Goal: Information Seeking & Learning: Understand process/instructions

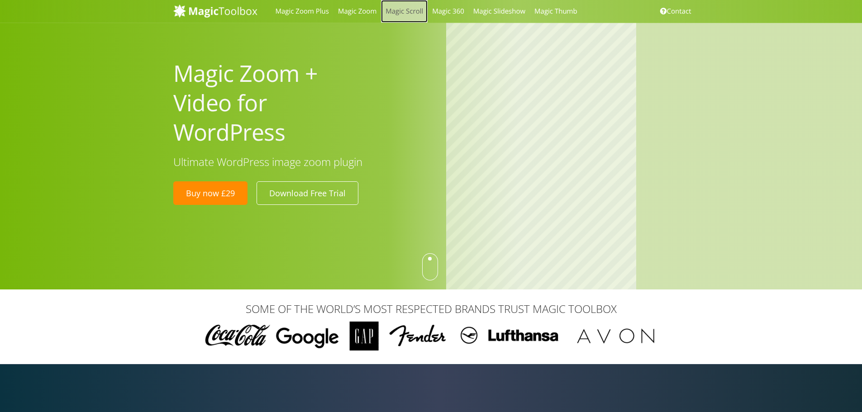
click at [415, 14] on link "Magic Scroll" at bounding box center [404, 11] width 47 height 23
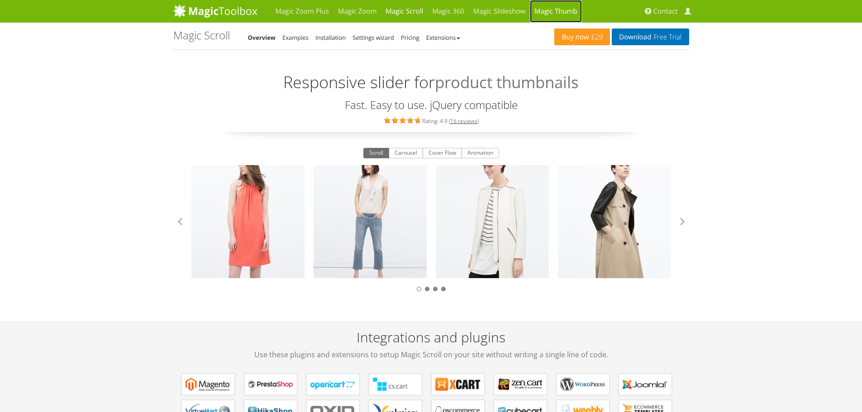
click at [573, 13] on link "Magic Thumb" at bounding box center [556, 11] width 52 height 23
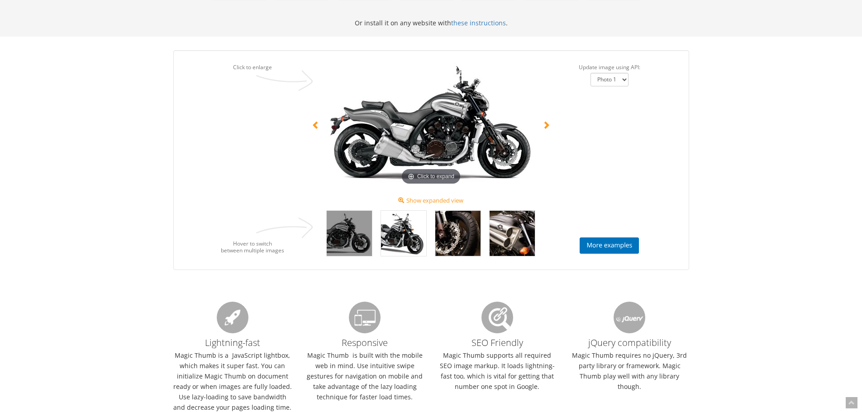
scroll to position [555, 0]
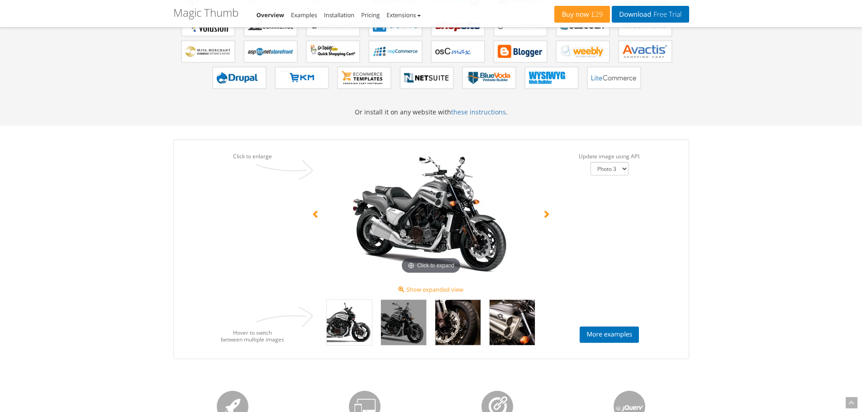
select select "Photo 4"
click at [632, 334] on link "More examples" at bounding box center [609, 335] width 59 height 16
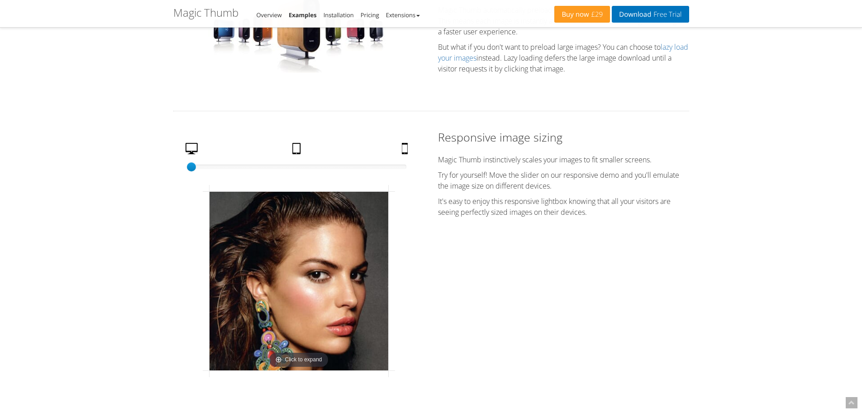
scroll to position [1946, 0]
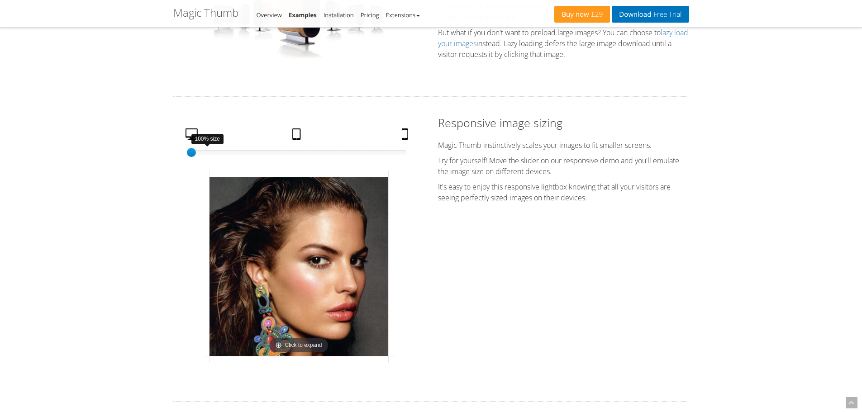
click at [299, 155] on div at bounding box center [298, 152] width 215 height 5
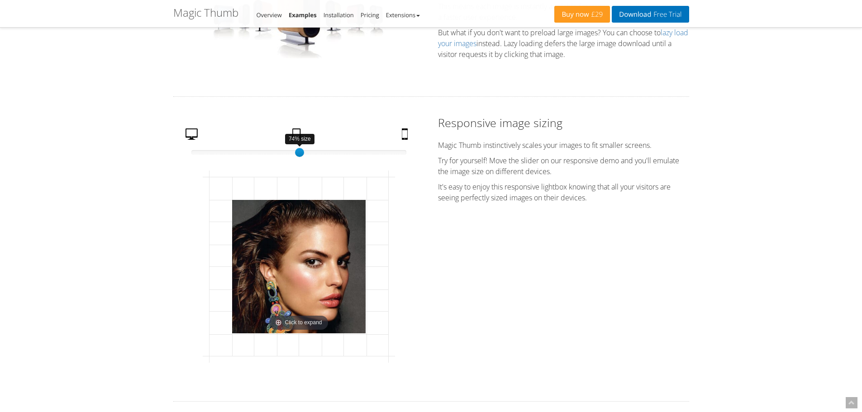
click at [403, 155] on div at bounding box center [298, 152] width 215 height 5
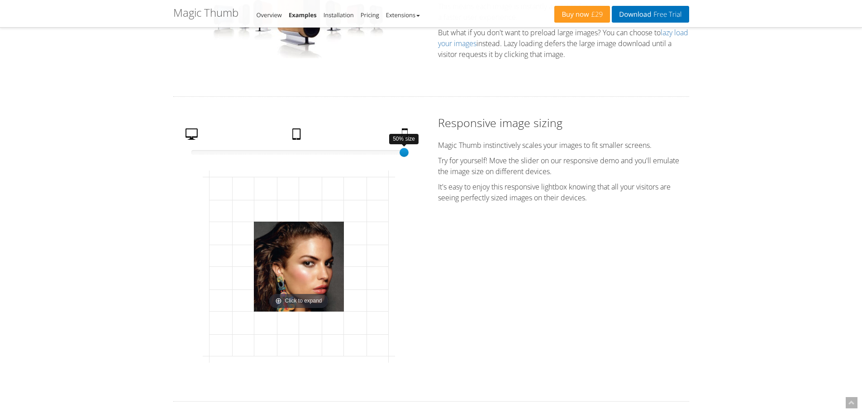
click at [196, 157] on div "50% size" at bounding box center [298, 152] width 215 height 9
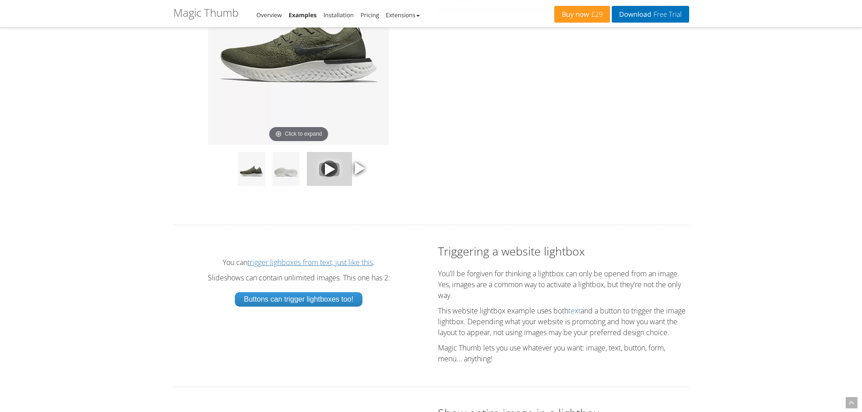
scroll to position [1177, 0]
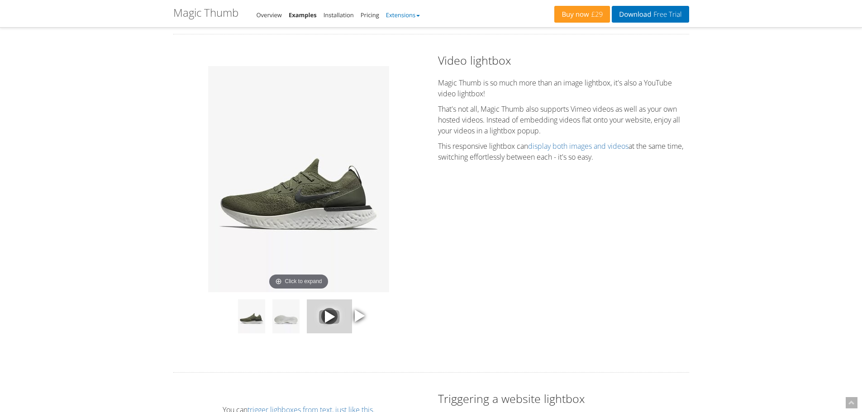
click at [415, 17] on link "Extensions" at bounding box center [403, 15] width 34 height 8
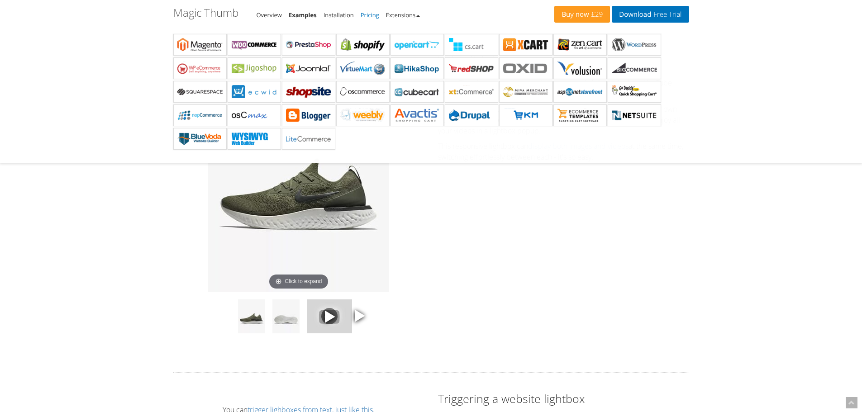
click at [372, 13] on link "Pricing" at bounding box center [370, 15] width 19 height 8
click at [342, 11] on link "Installation" at bounding box center [339, 15] width 30 height 8
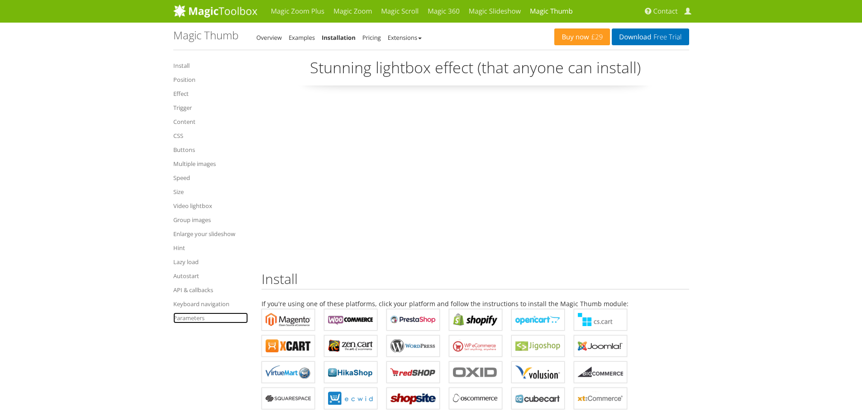
click at [197, 315] on link "Parameters" at bounding box center [210, 318] width 75 height 11
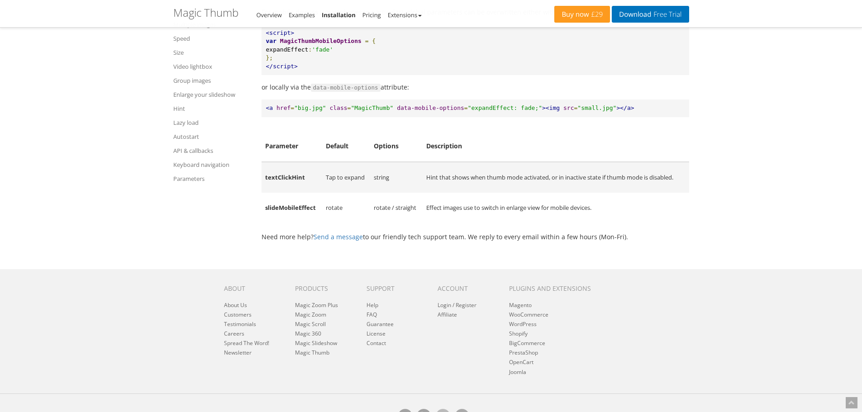
scroll to position [11131, 0]
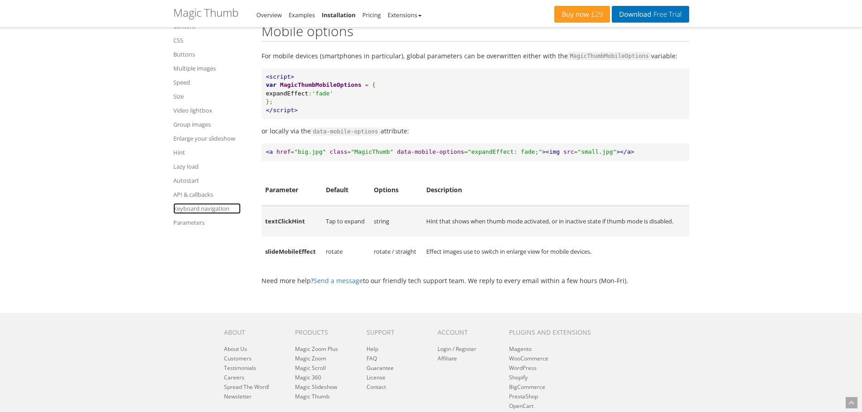
click at [197, 210] on link "Keyboard navigation" at bounding box center [206, 208] width 67 height 11
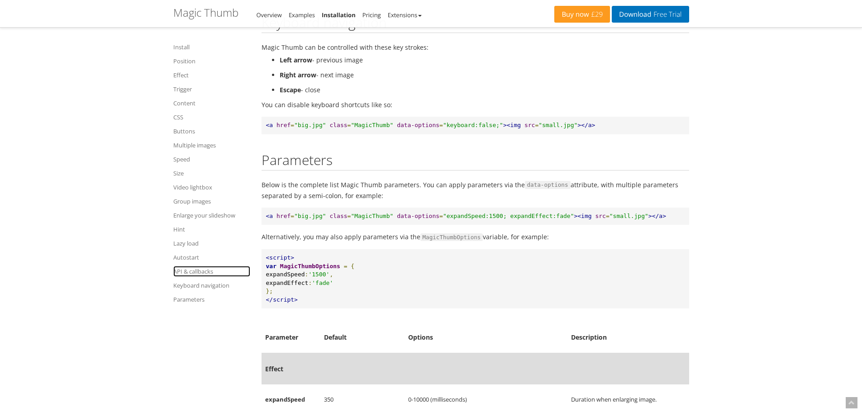
click at [207, 271] on link "API & callbacks" at bounding box center [211, 271] width 77 height 11
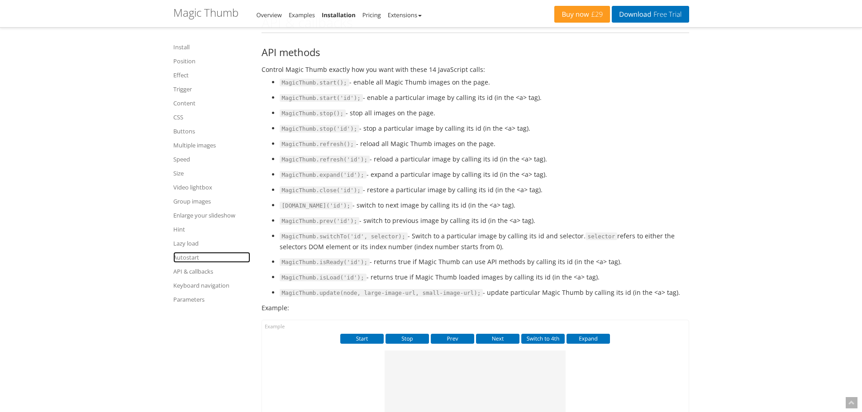
click at [199, 258] on link "Autostart" at bounding box center [211, 257] width 77 height 11
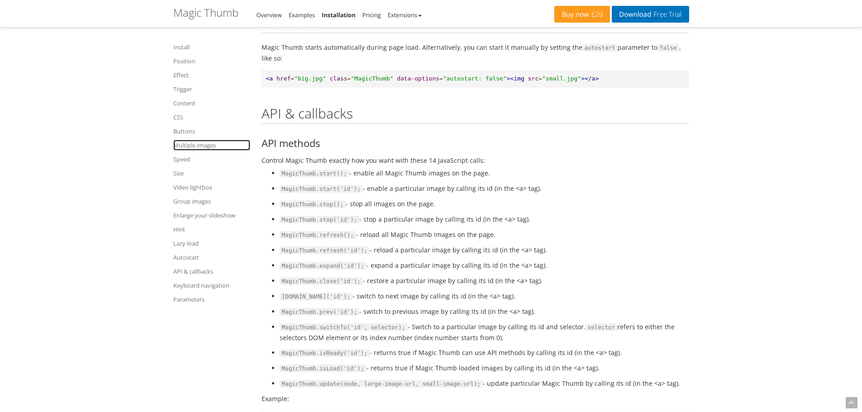
click at [209, 145] on link "Multiple images" at bounding box center [211, 145] width 77 height 11
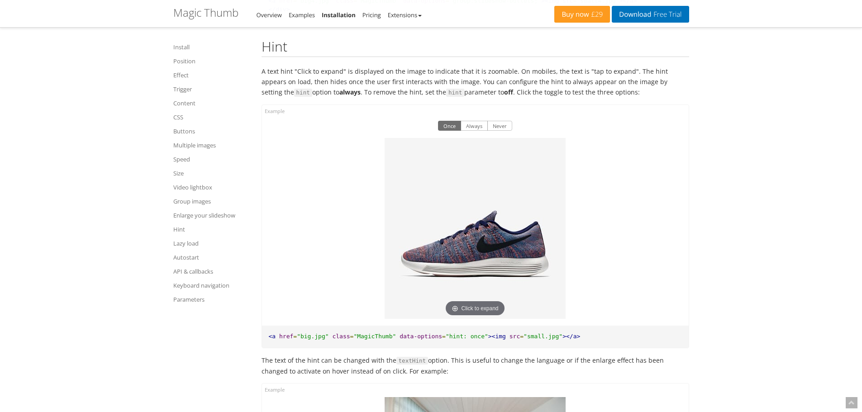
scroll to position [8149, 0]
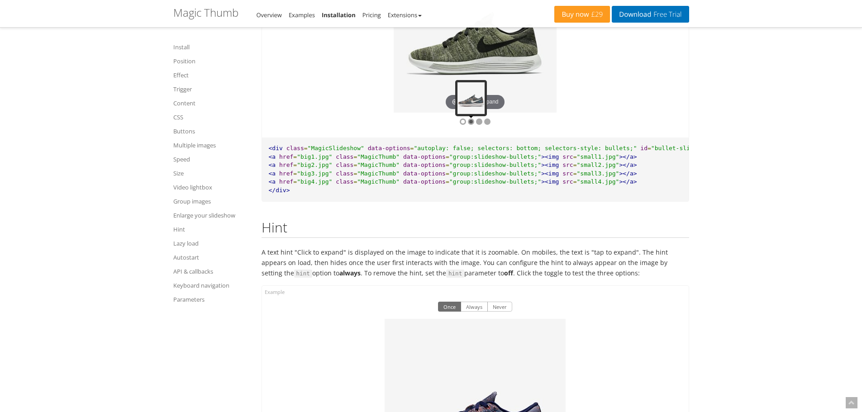
click at [472, 125] on div at bounding box center [471, 122] width 6 height 6
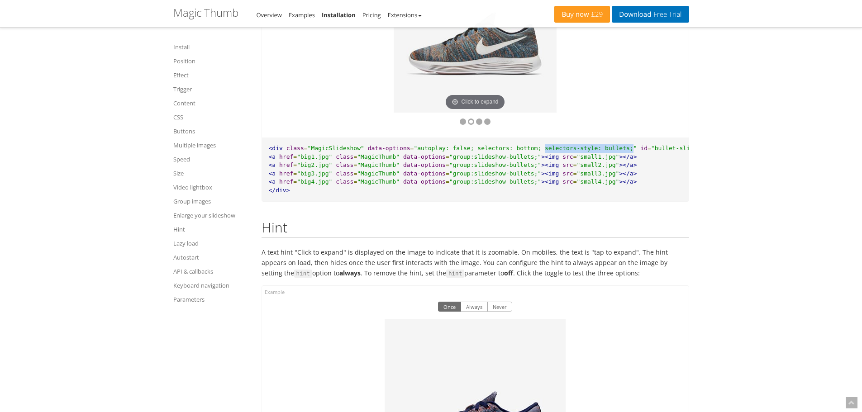
drag, startPoint x: 521, startPoint y: 165, endPoint x: 602, endPoint y: 166, distance: 81.0
click at [602, 152] on span ""autoplay: false; selectors: bottom; selectors-style: bullets;"" at bounding box center [525, 148] width 223 height 7
copy span "selectors-style: bullets;"
click at [336, 185] on span "class" at bounding box center [345, 181] width 18 height 7
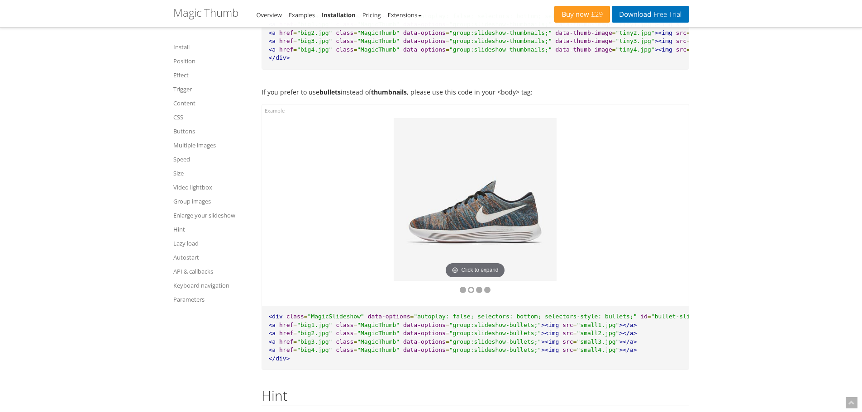
scroll to position [7968, 0]
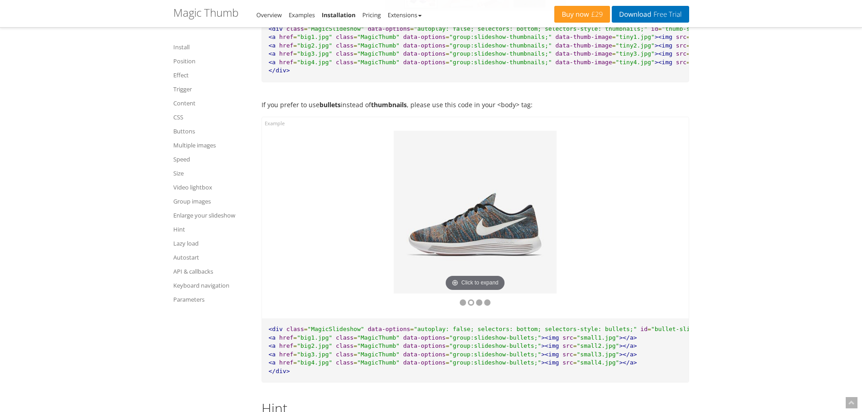
click at [427, 110] on p "If you prefer to use bullets instead of thumbnails , please use this code in yo…" at bounding box center [476, 105] width 428 height 10
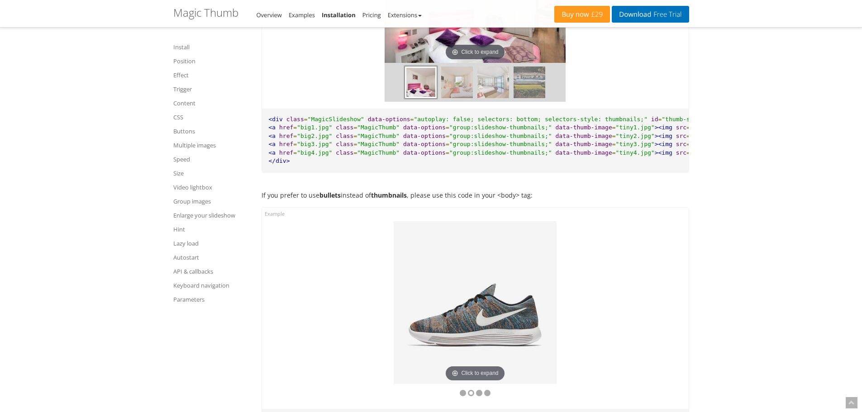
click at [333, 200] on strong "bullets" at bounding box center [329, 195] width 21 height 9
copy p "bullets"
click at [186, 301] on link "Parameters" at bounding box center [211, 299] width 77 height 11
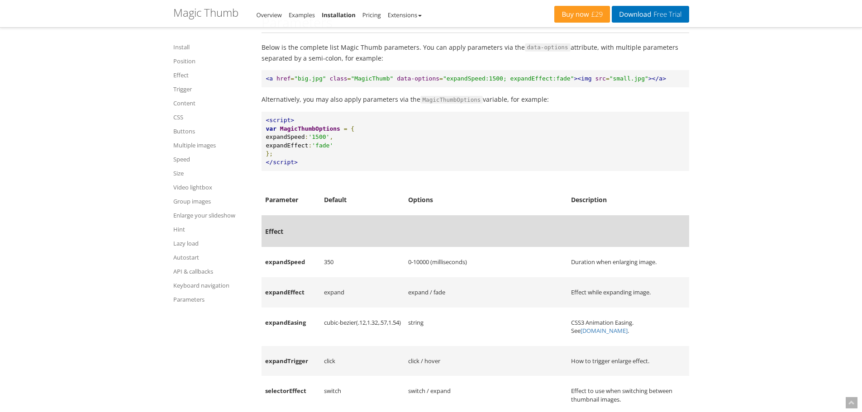
scroll to position [8108, 0]
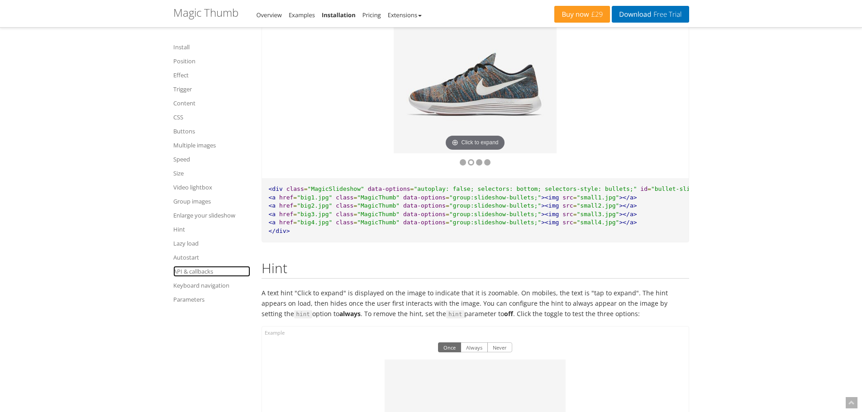
click at [189, 274] on link "API & callbacks" at bounding box center [211, 271] width 77 height 11
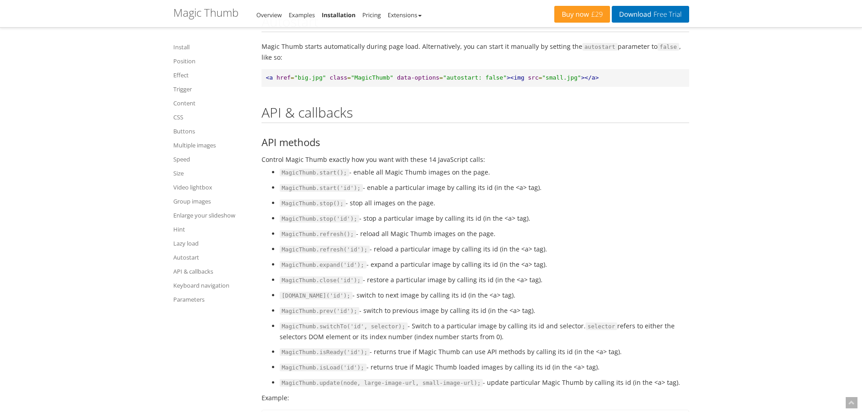
scroll to position [8974, 0]
click at [206, 16] on h1 "Magic Thumb - Integration Guide" at bounding box center [205, 13] width 65 height 12
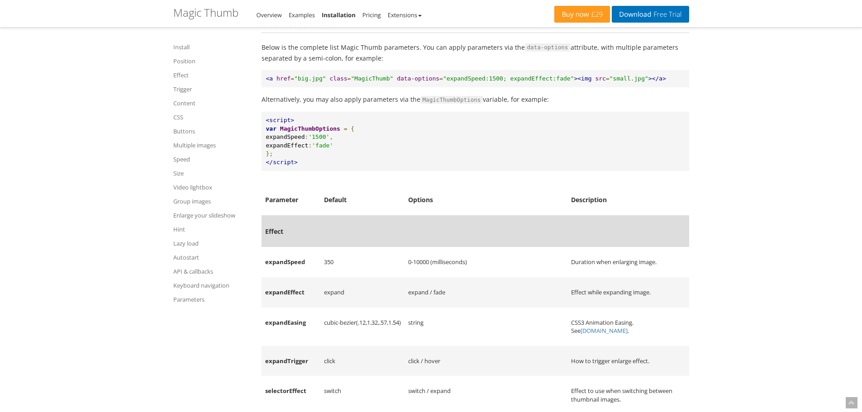
click at [217, 10] on h1 "Magic Thumb - Integration Guide" at bounding box center [205, 13] width 65 height 12
click at [274, 14] on link "Overview" at bounding box center [269, 15] width 25 height 8
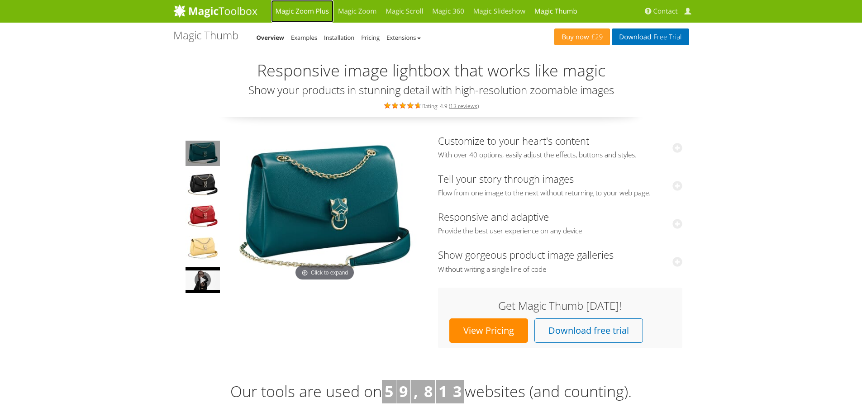
click at [309, 14] on link "Magic Zoom Plus" at bounding box center [302, 11] width 62 height 23
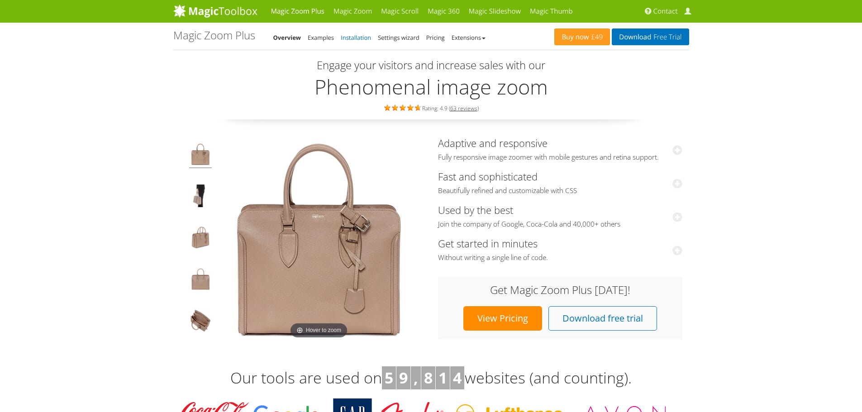
click at [355, 38] on link "Installation" at bounding box center [356, 37] width 30 height 8
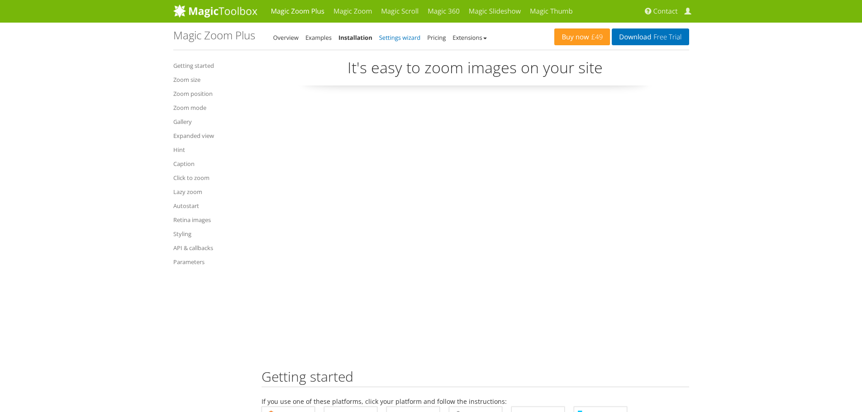
click at [411, 41] on link "Settings wizard" at bounding box center [400, 37] width 42 height 8
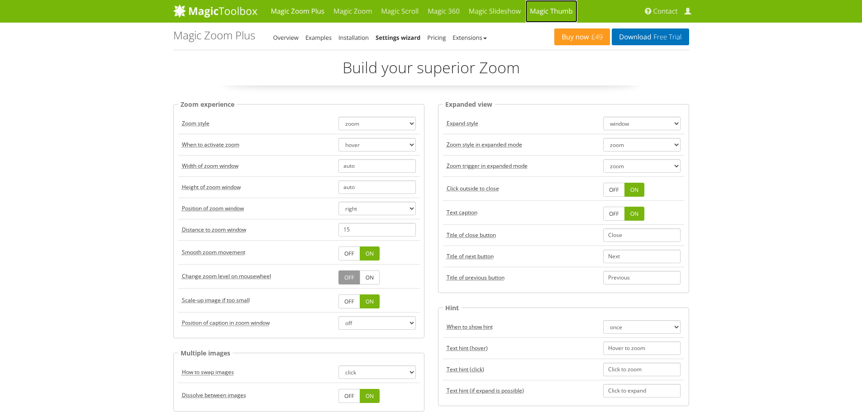
click at [538, 10] on link "Magic Thumb" at bounding box center [551, 11] width 52 height 23
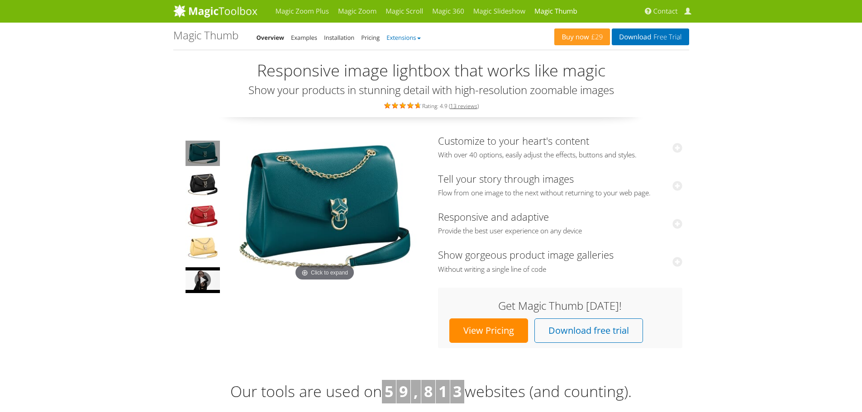
click at [392, 35] on link "Extensions" at bounding box center [403, 37] width 34 height 8
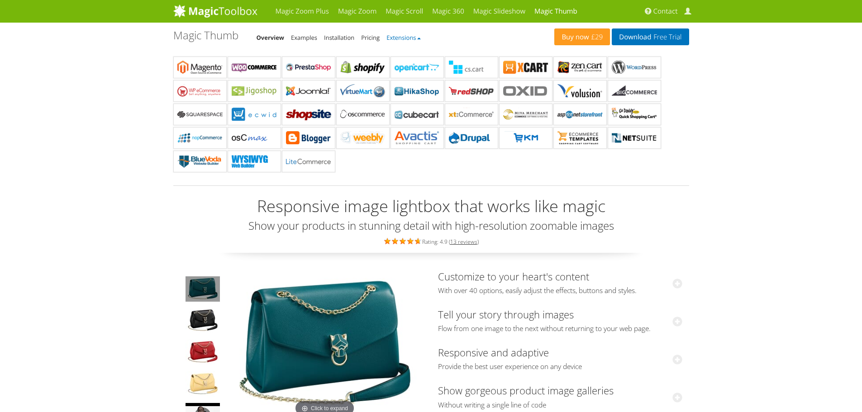
click at [392, 36] on link "Extensions" at bounding box center [403, 37] width 34 height 8
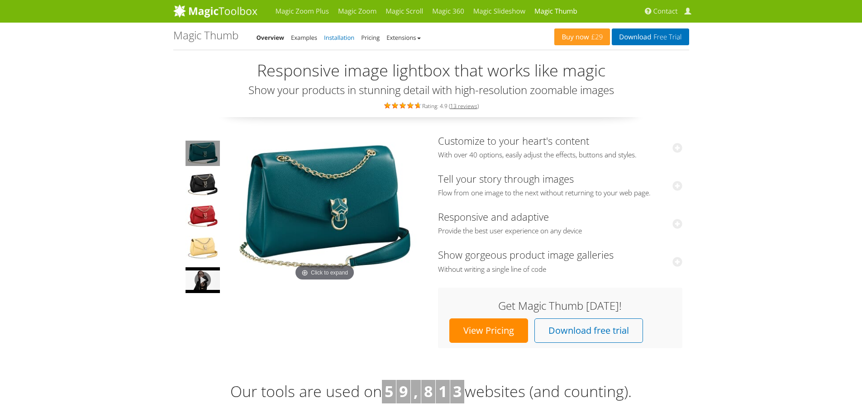
click at [345, 38] on link "Installation" at bounding box center [339, 37] width 30 height 8
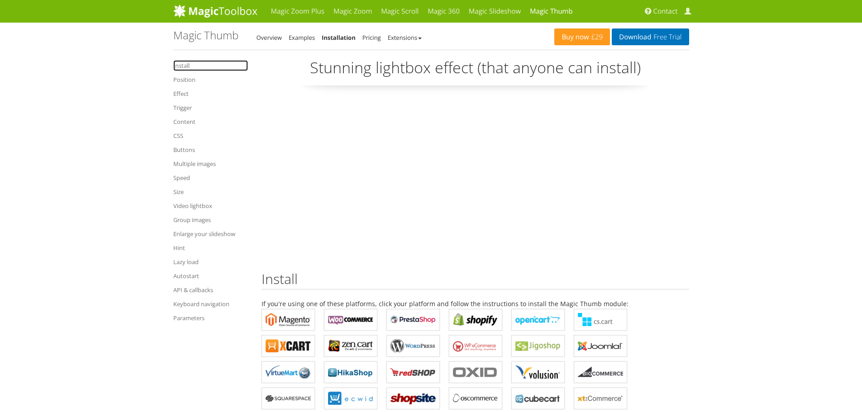
click at [187, 68] on link "Install" at bounding box center [210, 65] width 75 height 11
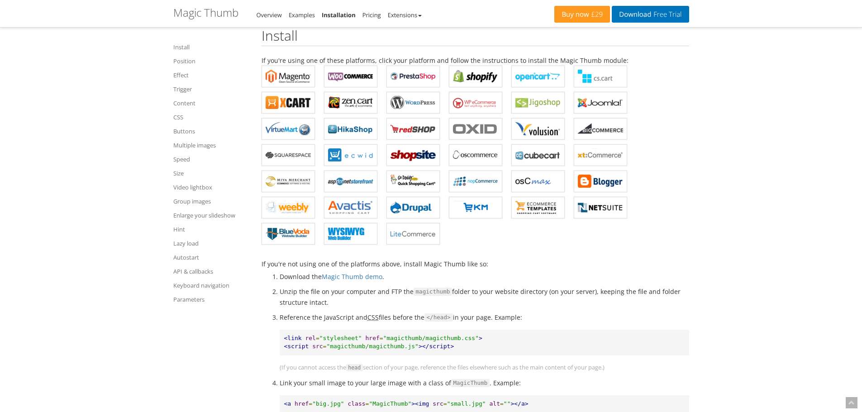
scroll to position [232, 0]
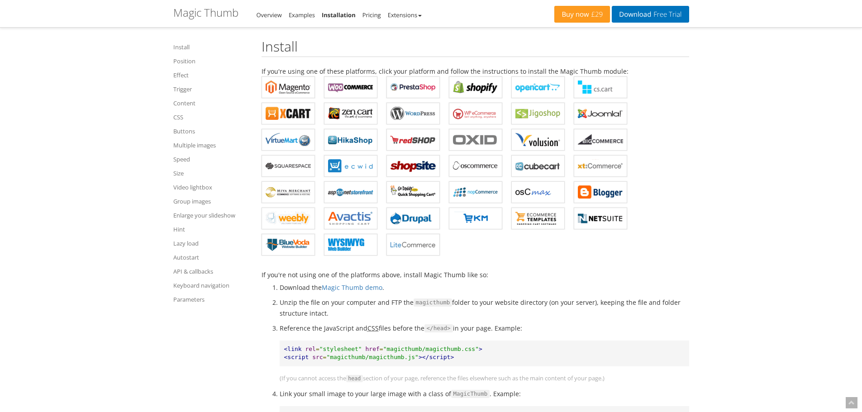
click at [209, 10] on h1 "Magic Thumb - Integration Guide" at bounding box center [205, 13] width 65 height 12
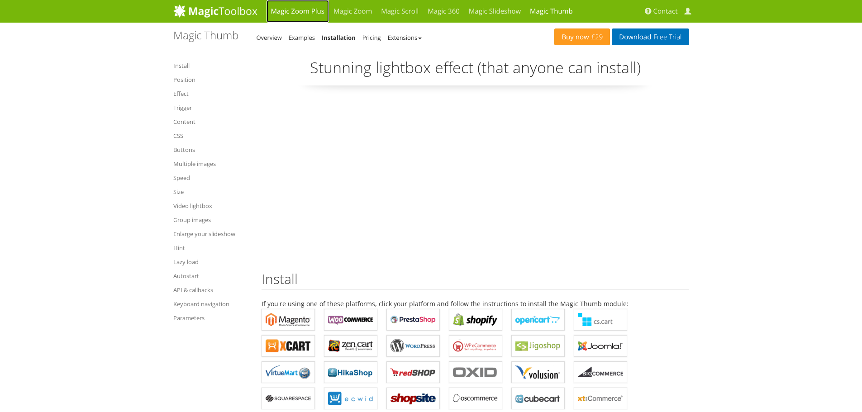
click at [299, 15] on link "Magic Zoom Plus" at bounding box center [298, 11] width 62 height 23
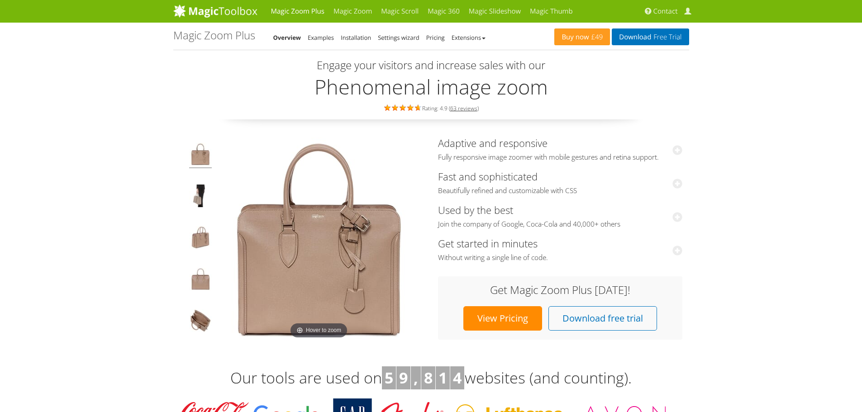
click at [351, 43] on div "Buy now £49 Download Free Trial Magic Zoom Plus Overview Examples Installation …" at bounding box center [431, 36] width 516 height 27
click at [388, 38] on link "Settings wizard" at bounding box center [399, 37] width 42 height 8
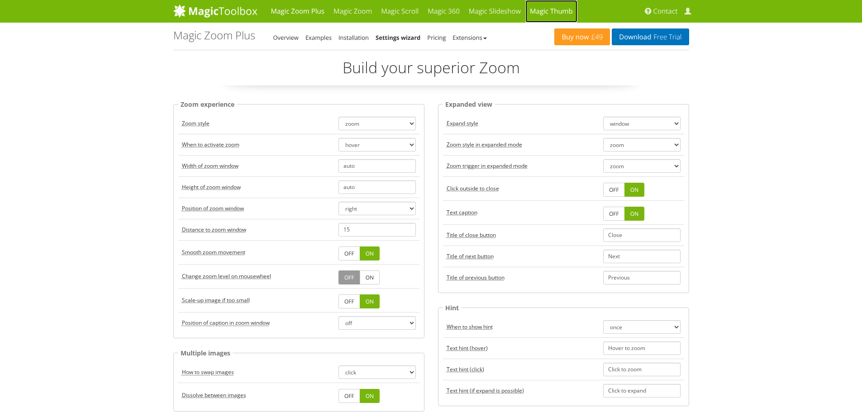
click at [557, 14] on link "Magic Thumb" at bounding box center [551, 11] width 52 height 23
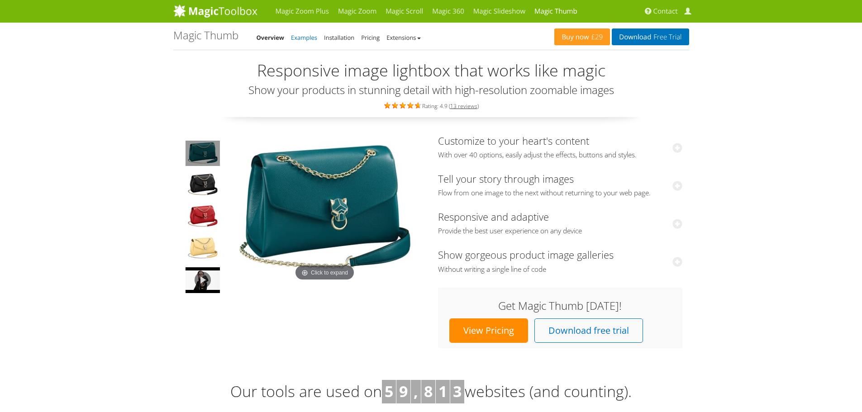
click at [306, 34] on link "Examples" at bounding box center [304, 37] width 26 height 8
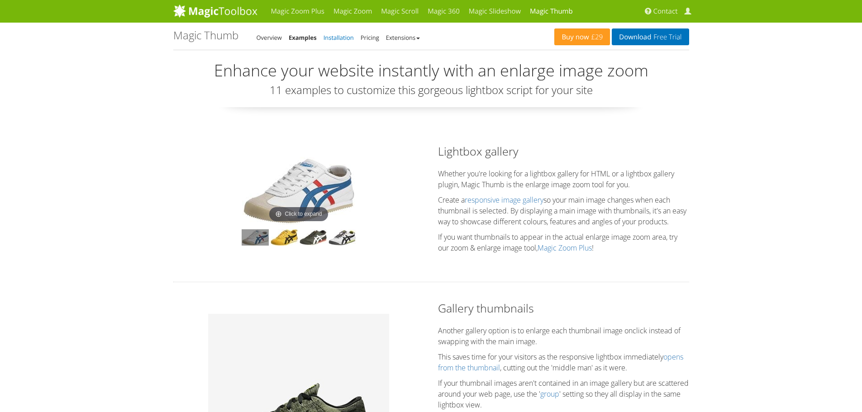
click at [345, 39] on link "Installation" at bounding box center [339, 37] width 30 height 8
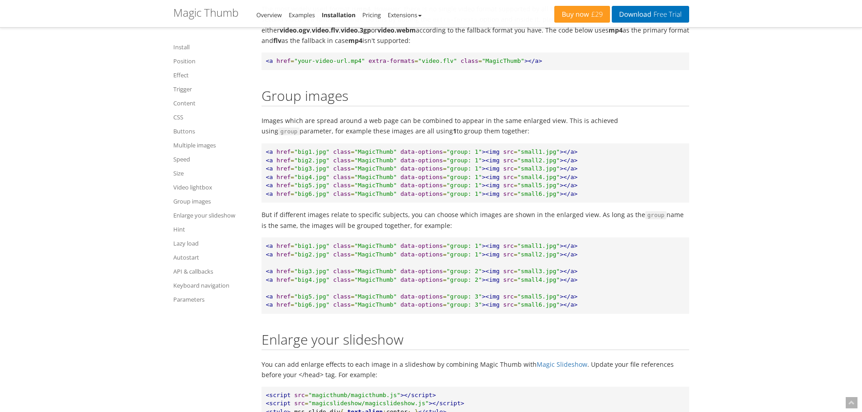
scroll to position [7032, 0]
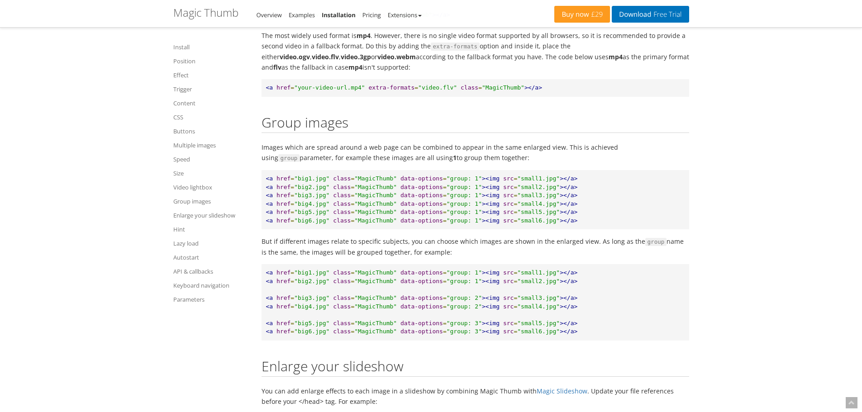
click at [198, 13] on h1 "Magic Thumb - Integration Guide" at bounding box center [205, 13] width 65 height 12
click at [260, 17] on link "Overview" at bounding box center [269, 15] width 25 height 8
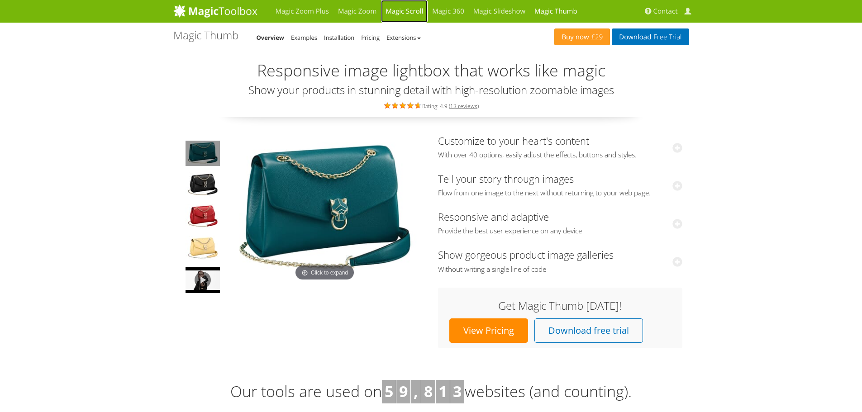
click at [405, 12] on link "Magic Scroll" at bounding box center [404, 11] width 47 height 23
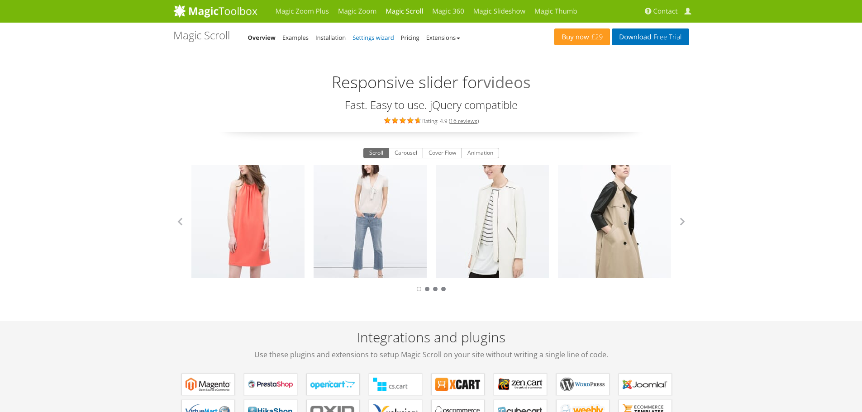
click at [378, 37] on link "Settings wizard" at bounding box center [373, 37] width 42 height 8
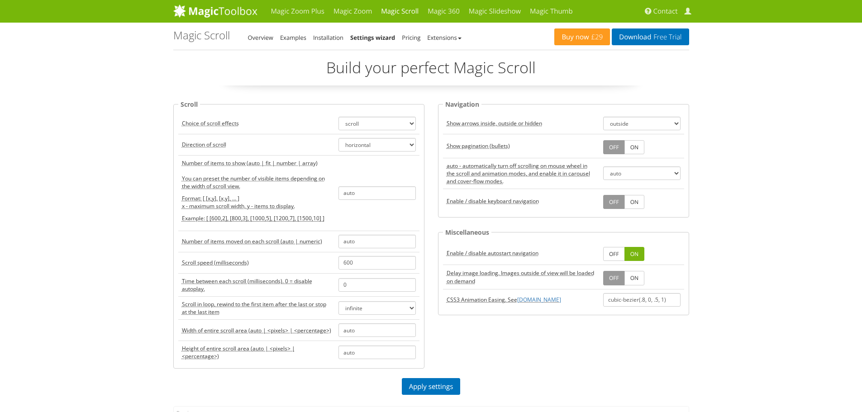
click at [635, 144] on link "ON" at bounding box center [634, 147] width 20 height 14
click at [421, 393] on link "Apply settings" at bounding box center [431, 386] width 59 height 17
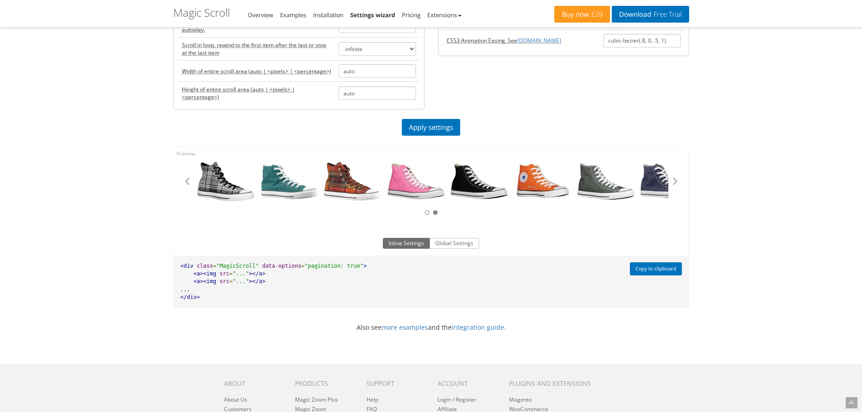
scroll to position [272, 0]
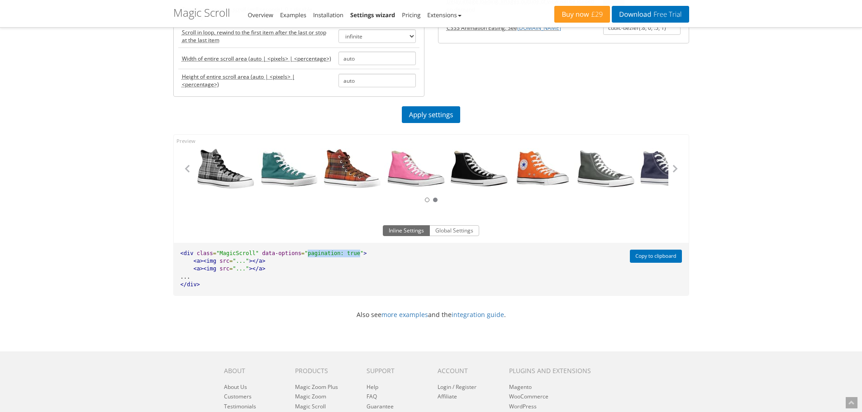
drag, startPoint x: 296, startPoint y: 253, endPoint x: 344, endPoint y: 254, distance: 47.5
click at [344, 254] on span ""pagination: true"" at bounding box center [334, 253] width 59 height 6
copy span "pagination: true"
